Goal: Find specific page/section: Find specific page/section

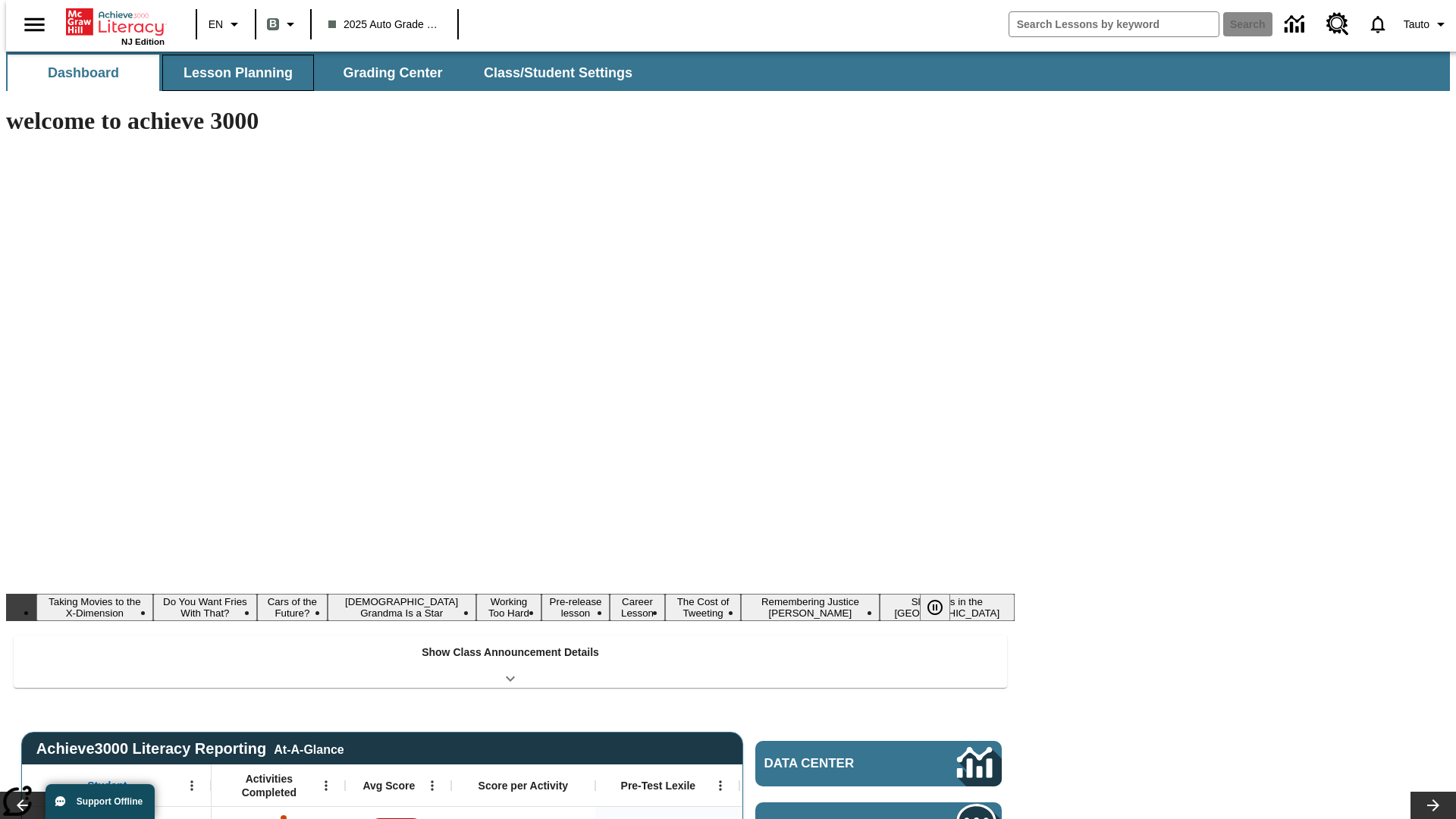
click at [232, 73] on button "Lesson Planning" at bounding box center [238, 72] width 152 height 36
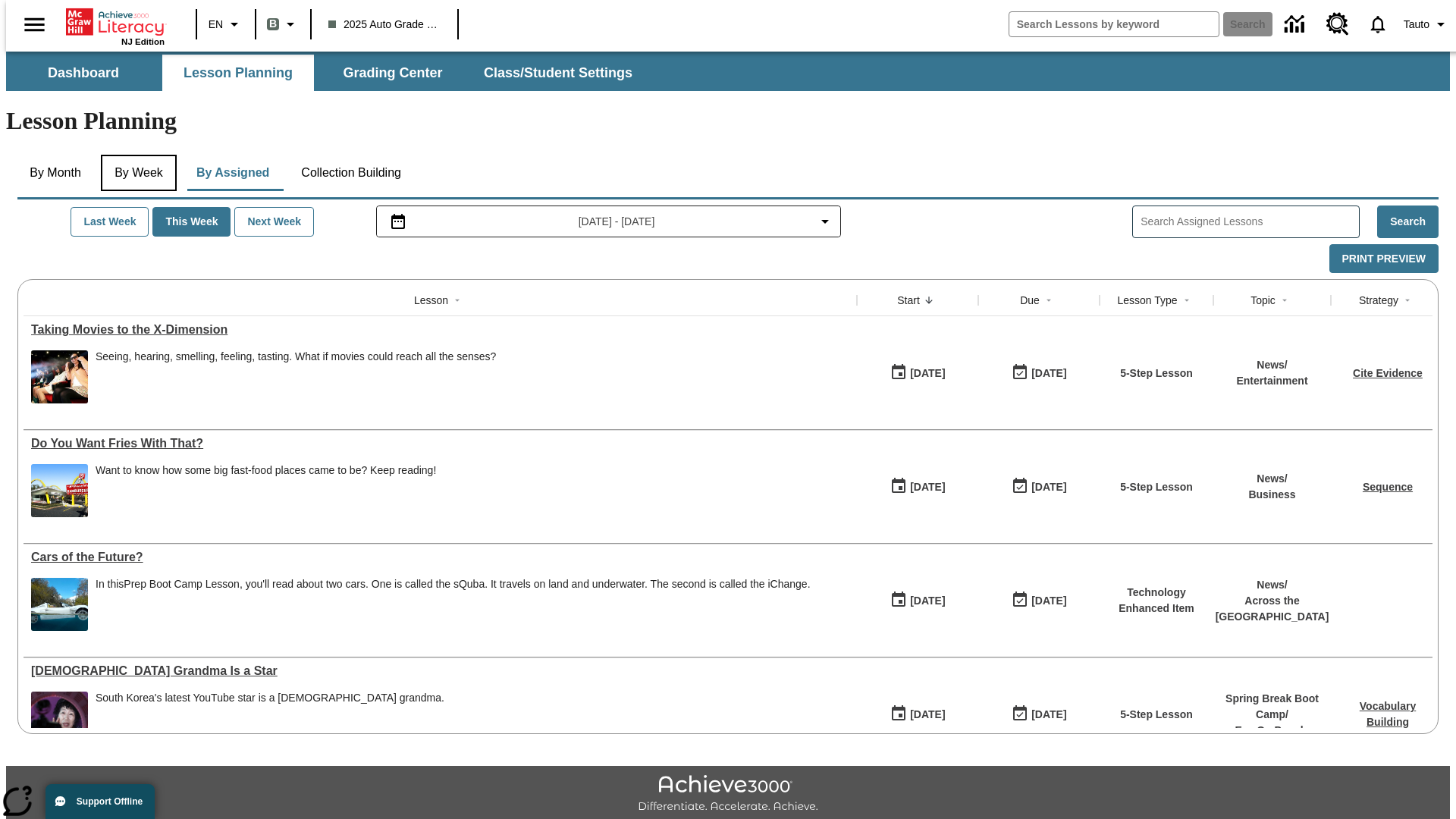
click at [136, 155] on button "By Week" at bounding box center [138, 173] width 76 height 36
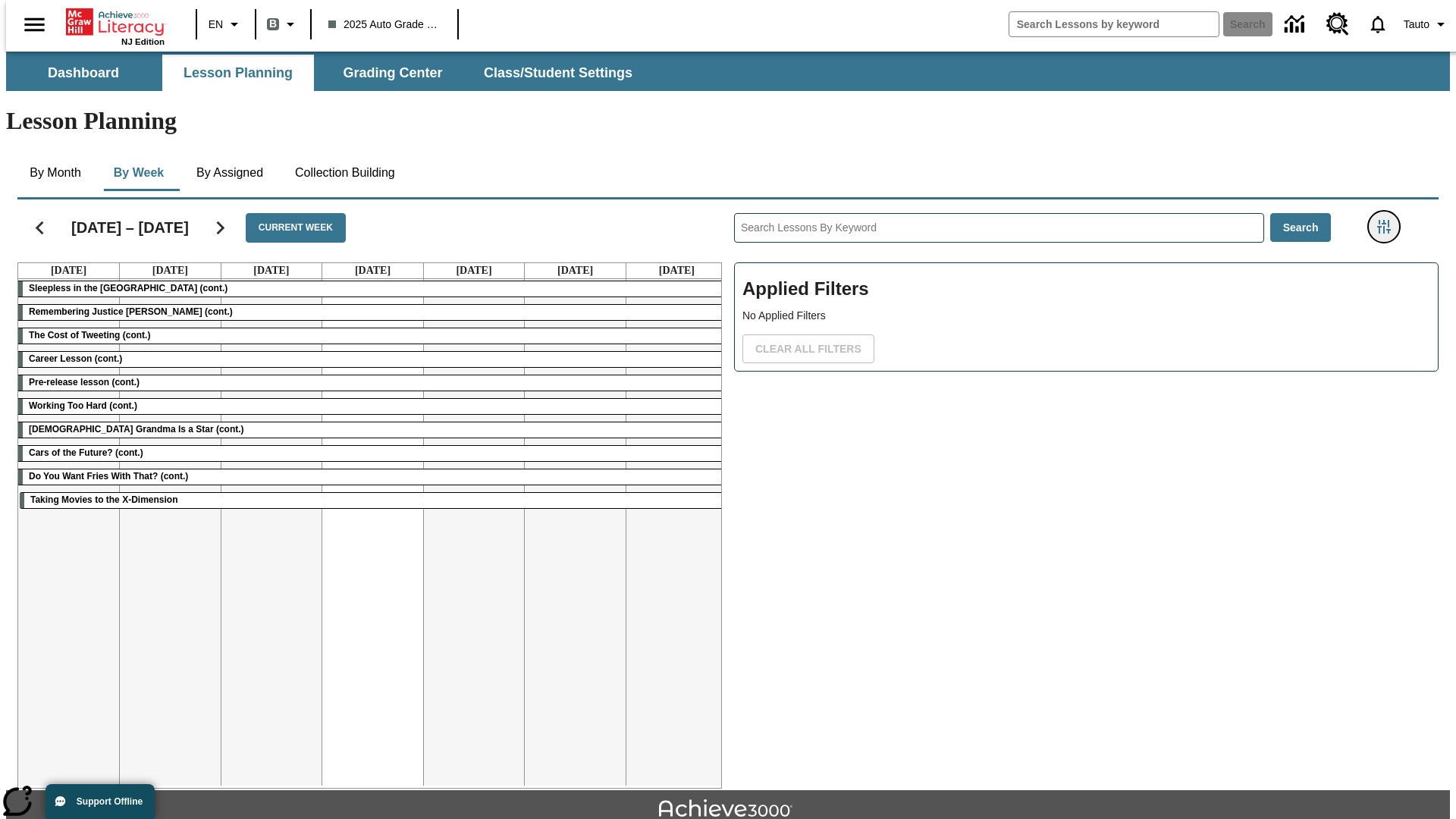
click at [1388, 220] on icon "Filters Side menu" at bounding box center [1384, 227] width 14 height 14
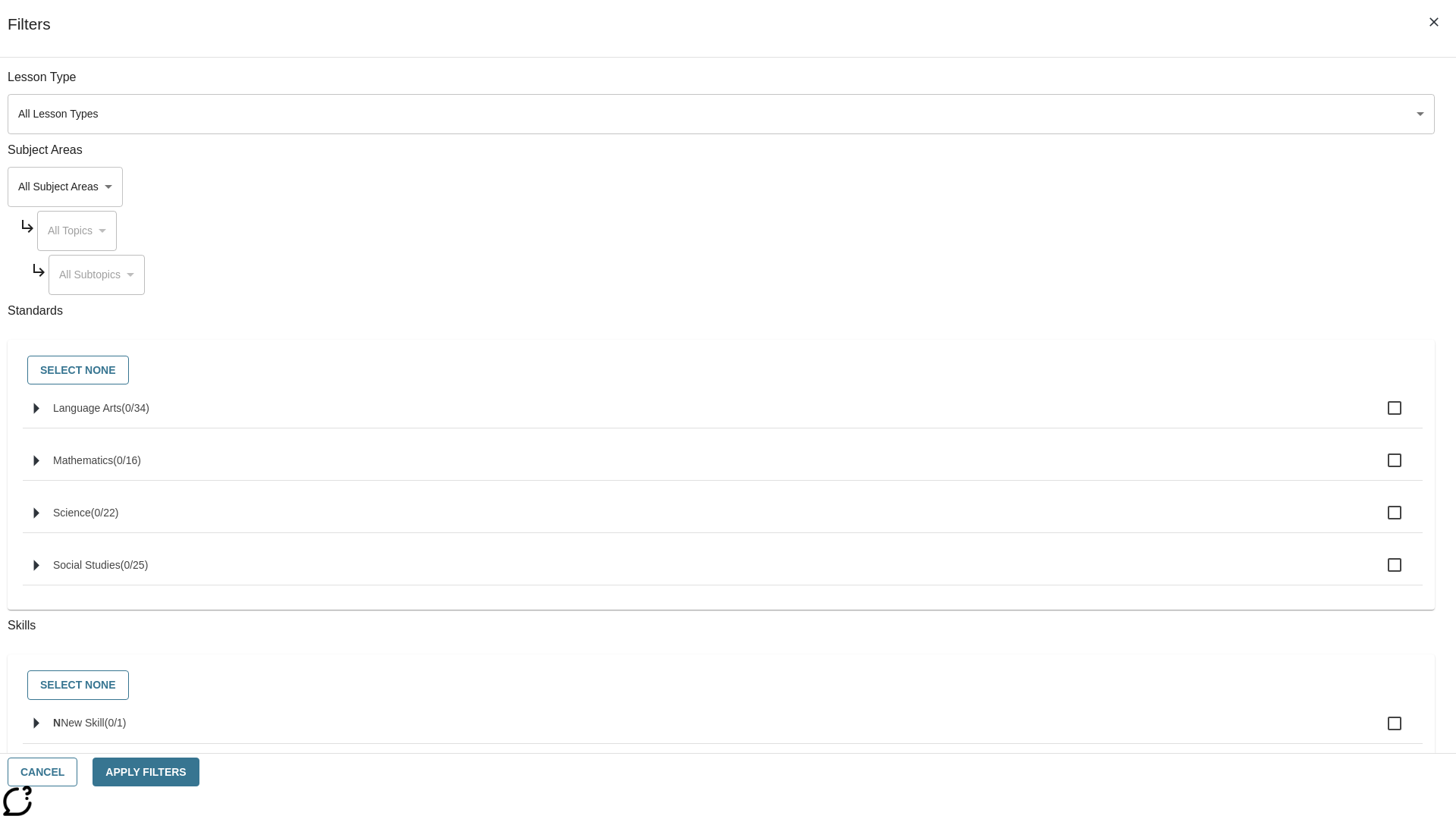
click at [1092, 114] on body "Skip to main content NJ Edition EN B 2025 Auto Grade 1 B Search 0 Tauto Dashboa…" at bounding box center [728, 470] width 1444 height 837
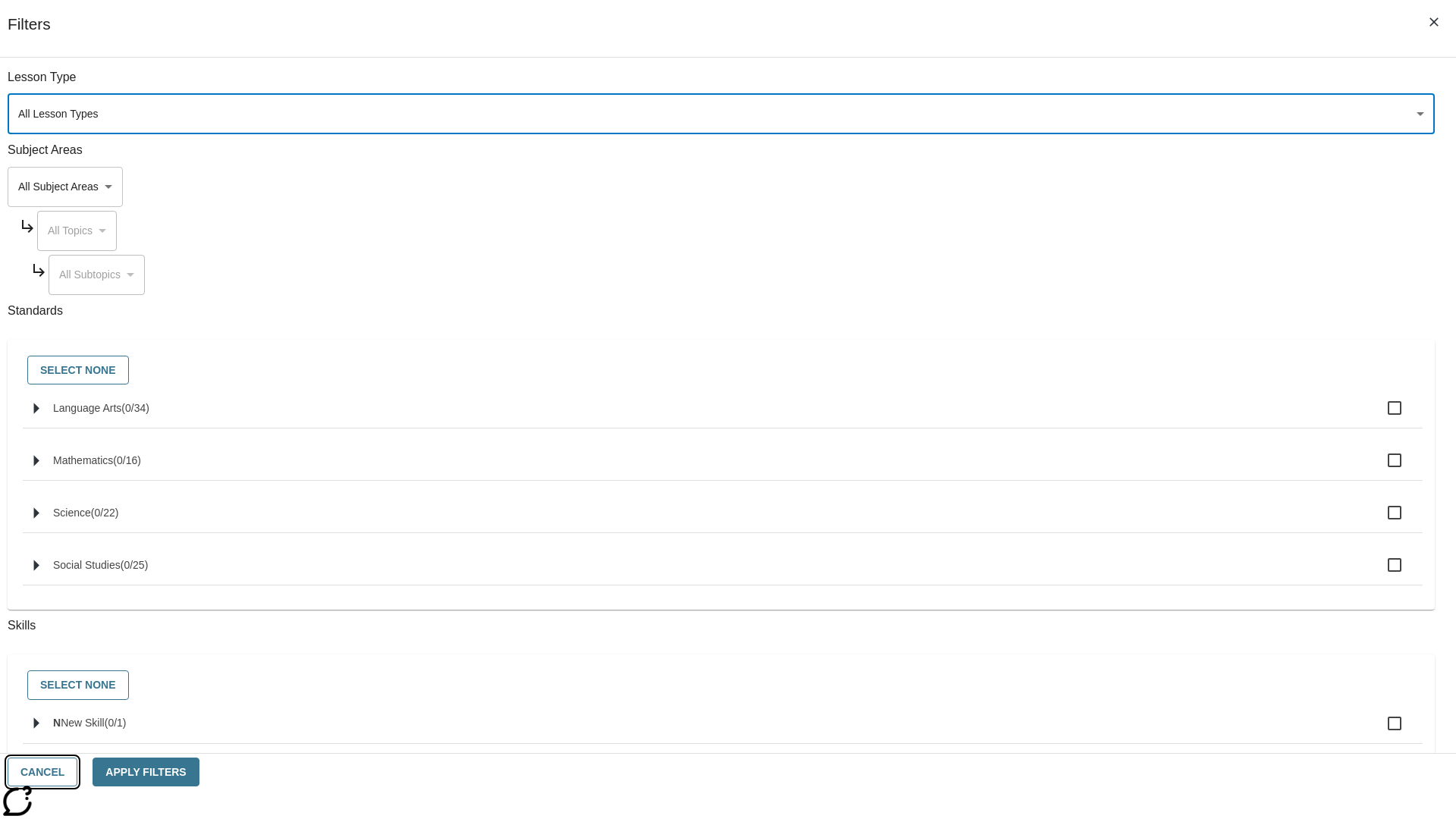
click at [78, 772] on button "Cancel" at bounding box center [42, 772] width 70 height 30
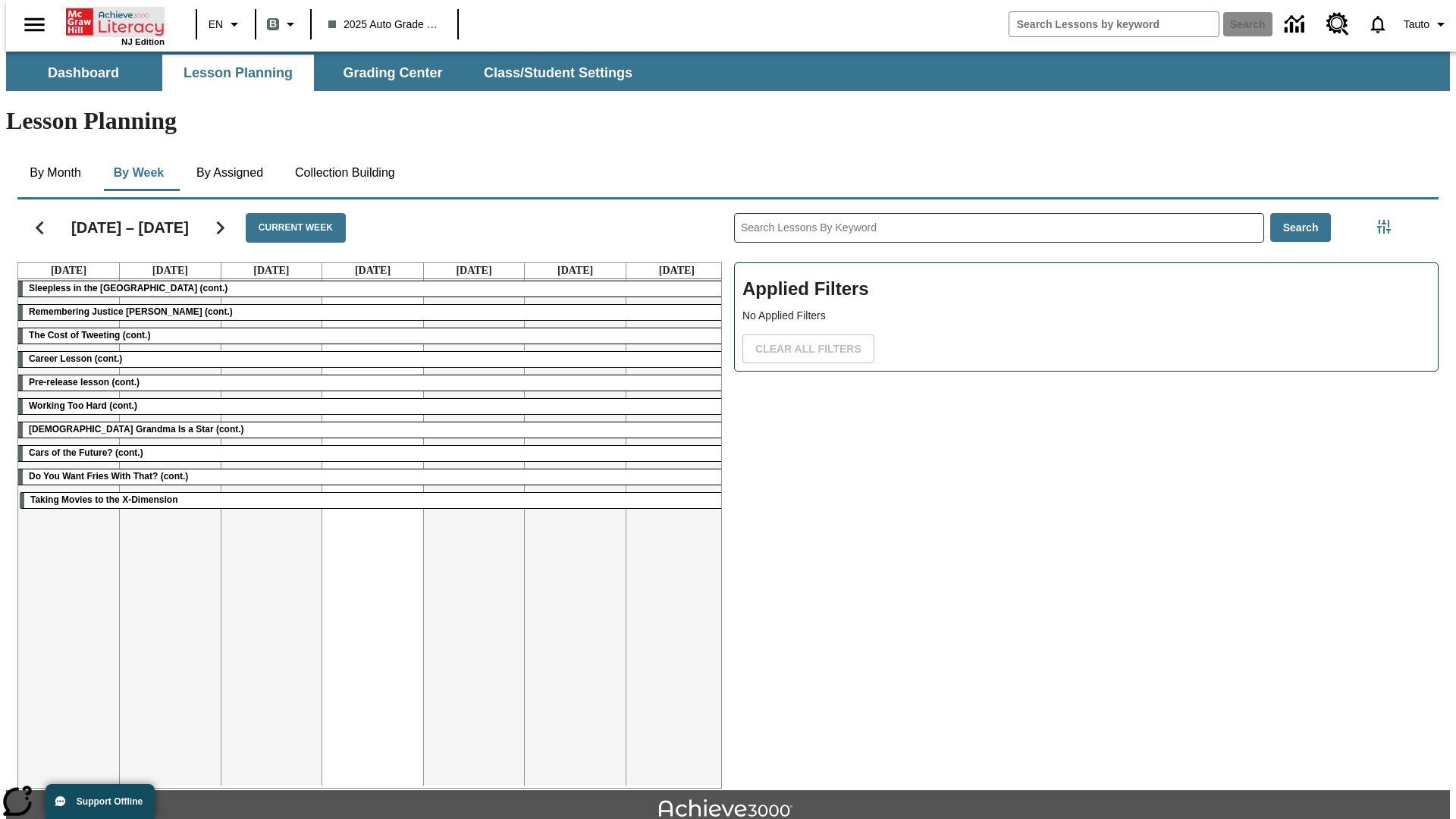
click at [109, 21] on icon "Home" at bounding box center [116, 22] width 101 height 31
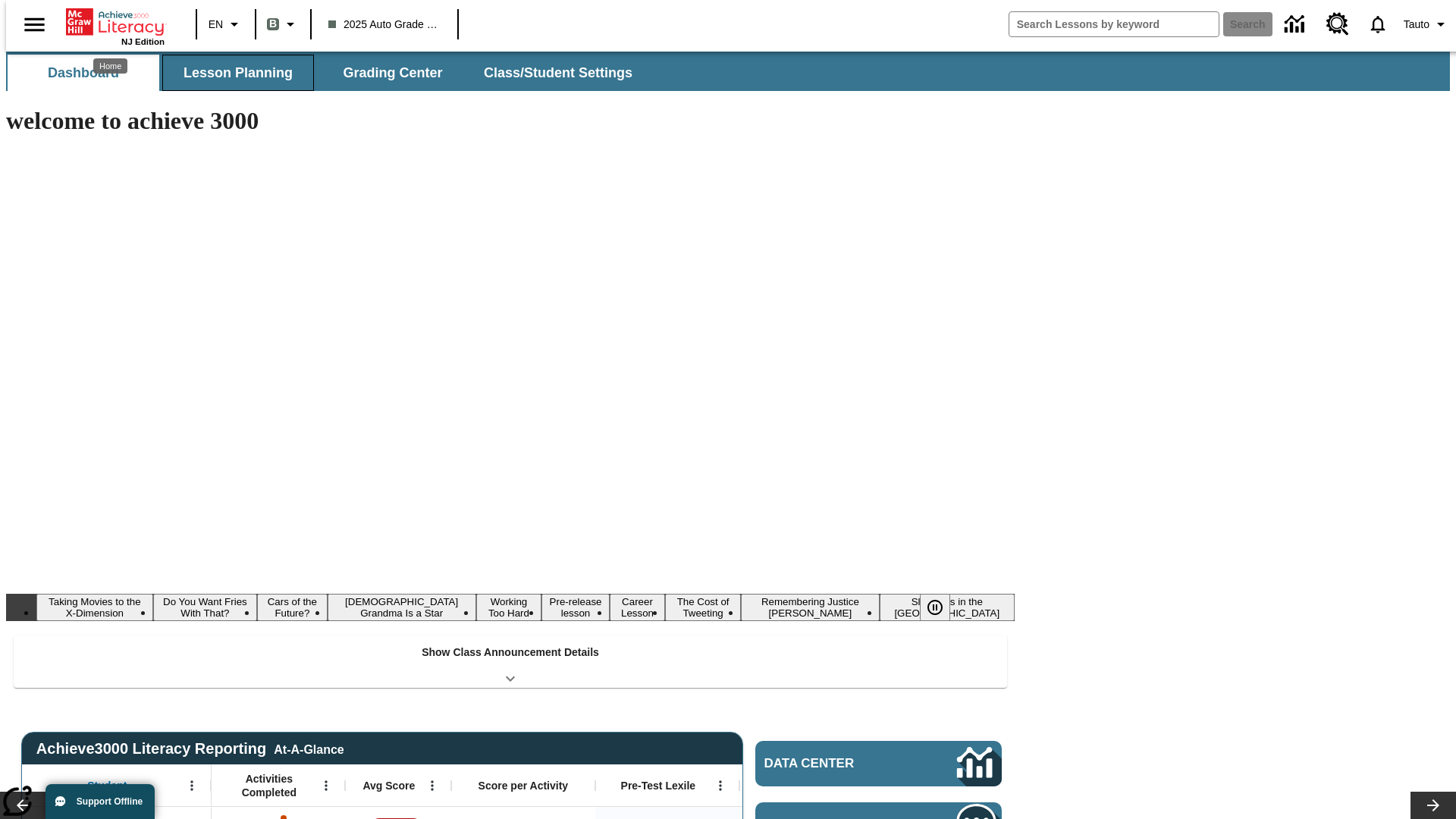
click at [232, 73] on button "Lesson Planning" at bounding box center [238, 72] width 152 height 36
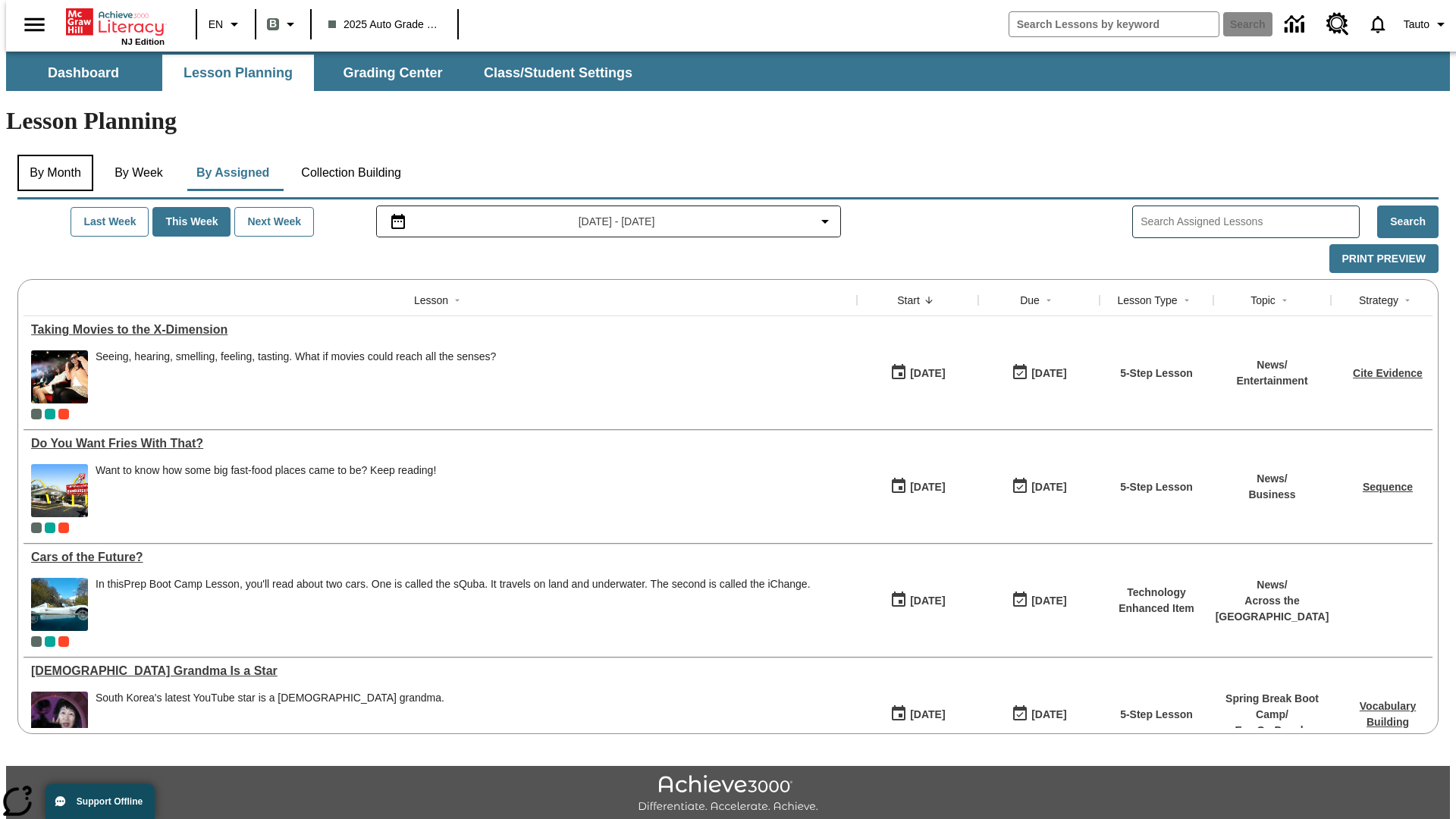
click at [51, 155] on button "By Month" at bounding box center [55, 173] width 76 height 36
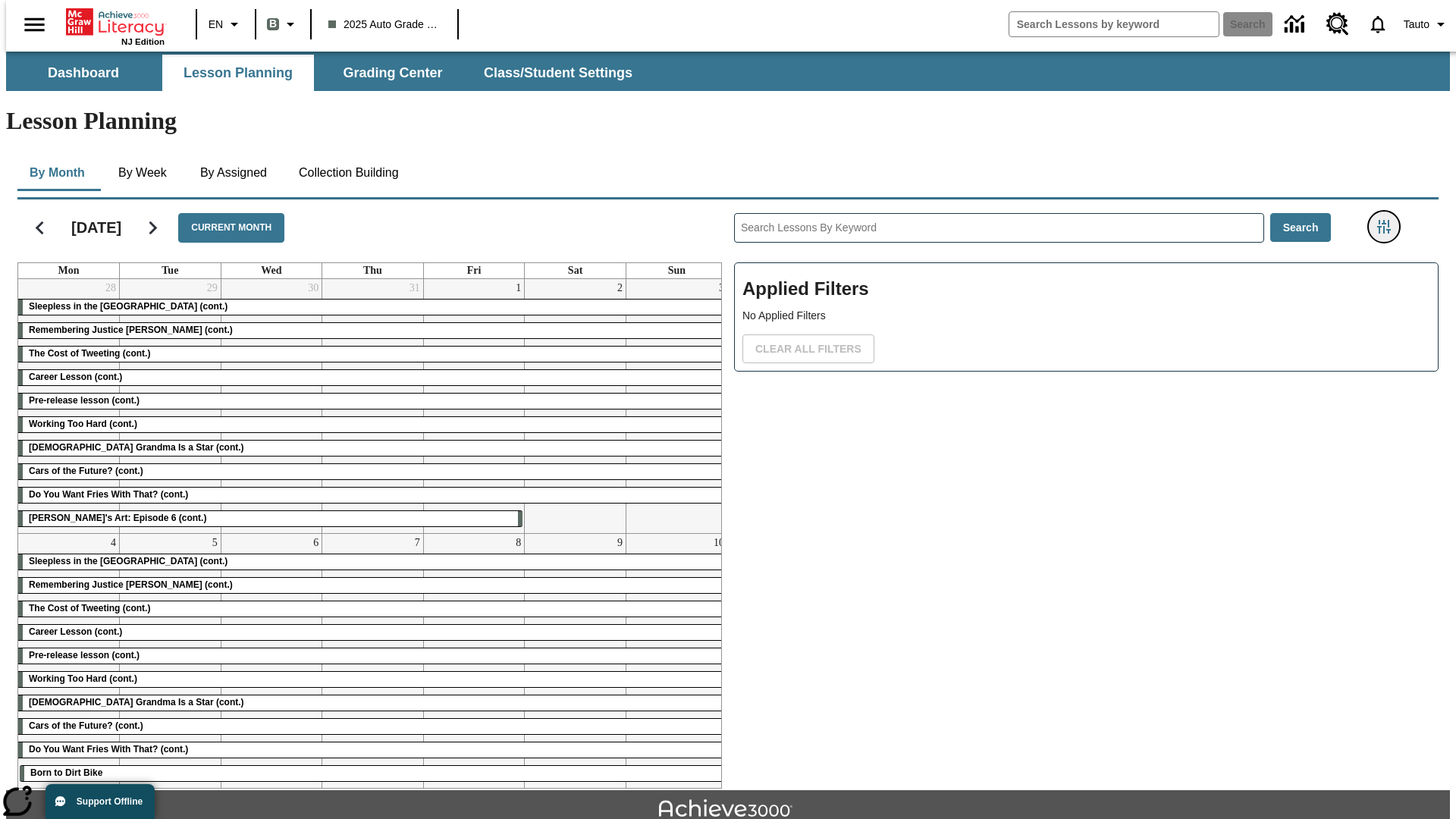
click at [1388, 220] on icon "Filters Side menu" at bounding box center [1384, 227] width 14 height 14
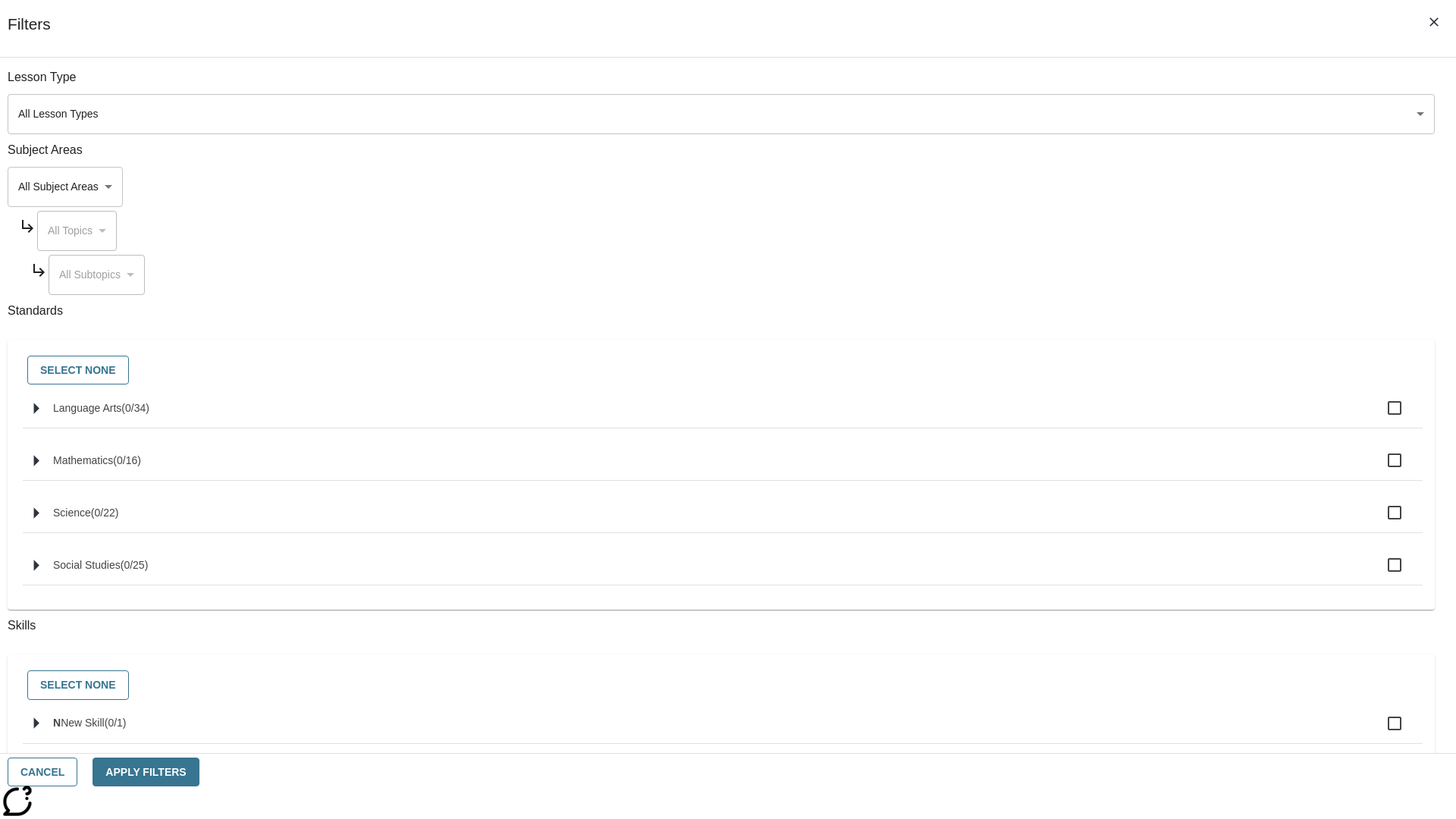
click at [1092, 114] on body "Skip to main content NJ Edition EN B 2025 Auto Grade 1 B Search 0 Tauto Dashboa…" at bounding box center [728, 470] width 1444 height 837
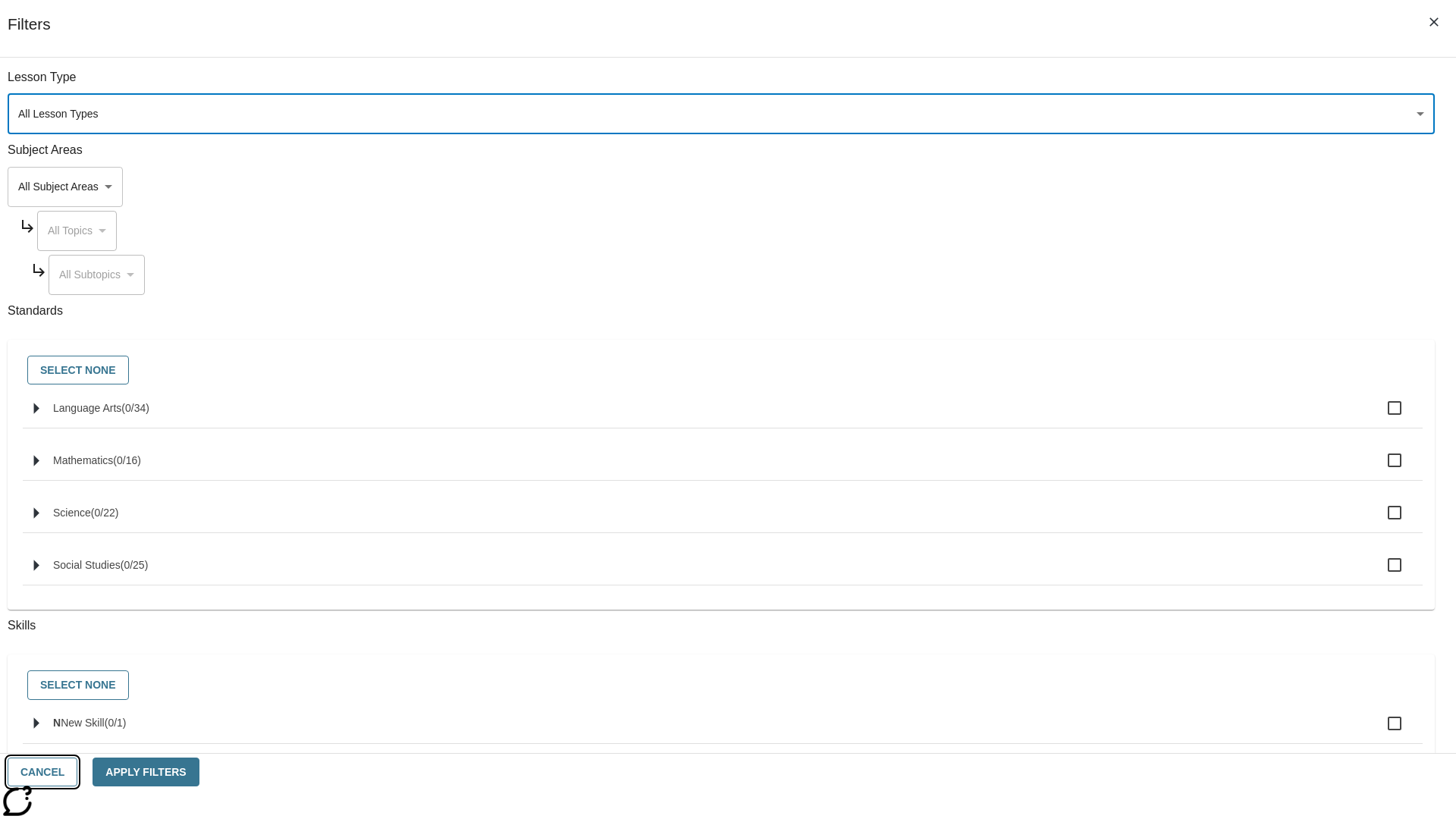
click at [78, 772] on button "Cancel" at bounding box center [42, 772] width 70 height 30
